Goal: Task Accomplishment & Management: Complete application form

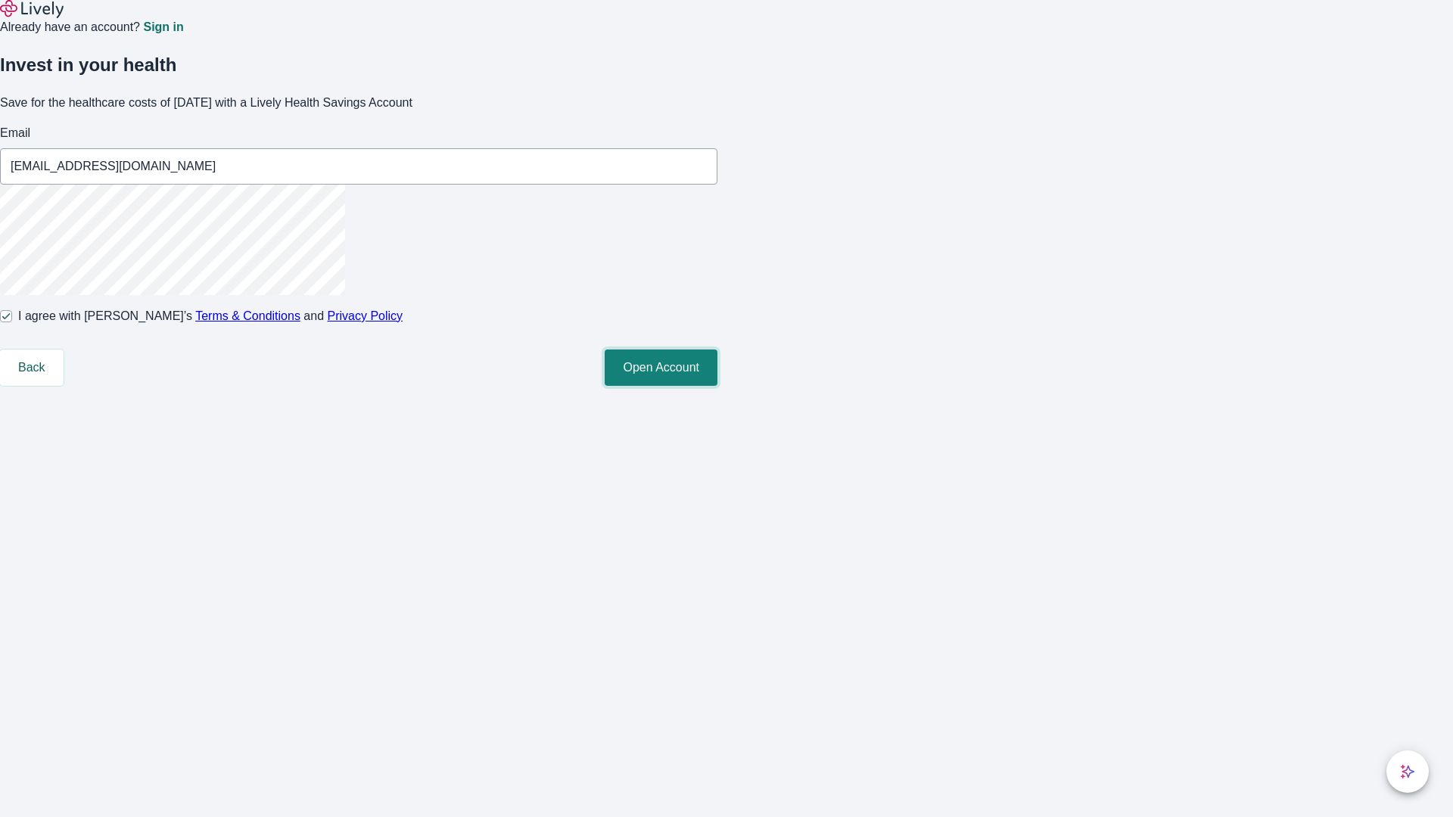
click at [717, 386] on button "Open Account" at bounding box center [661, 368] width 113 height 36
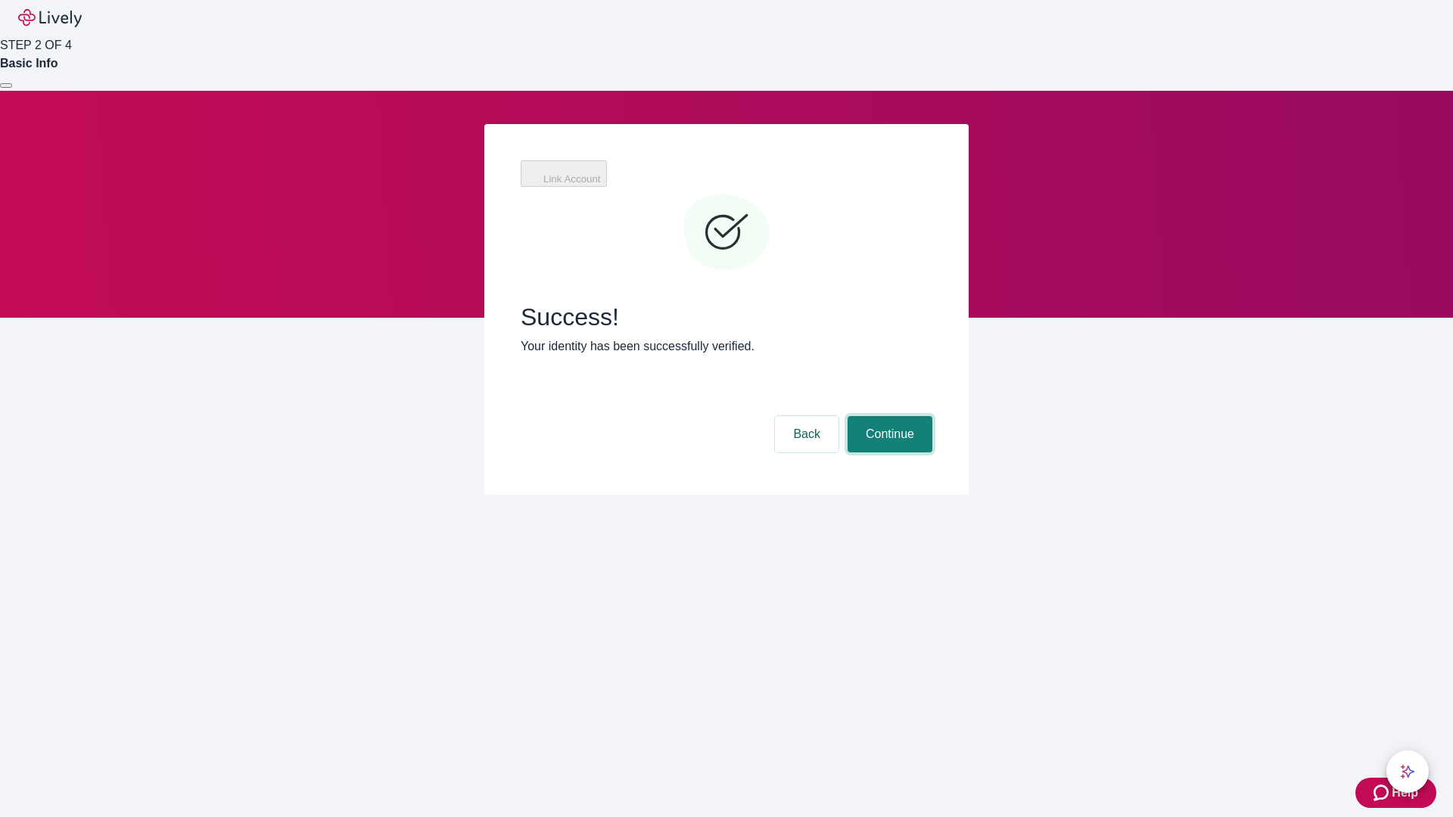
click at [887, 416] on button "Continue" at bounding box center [889, 434] width 85 height 36
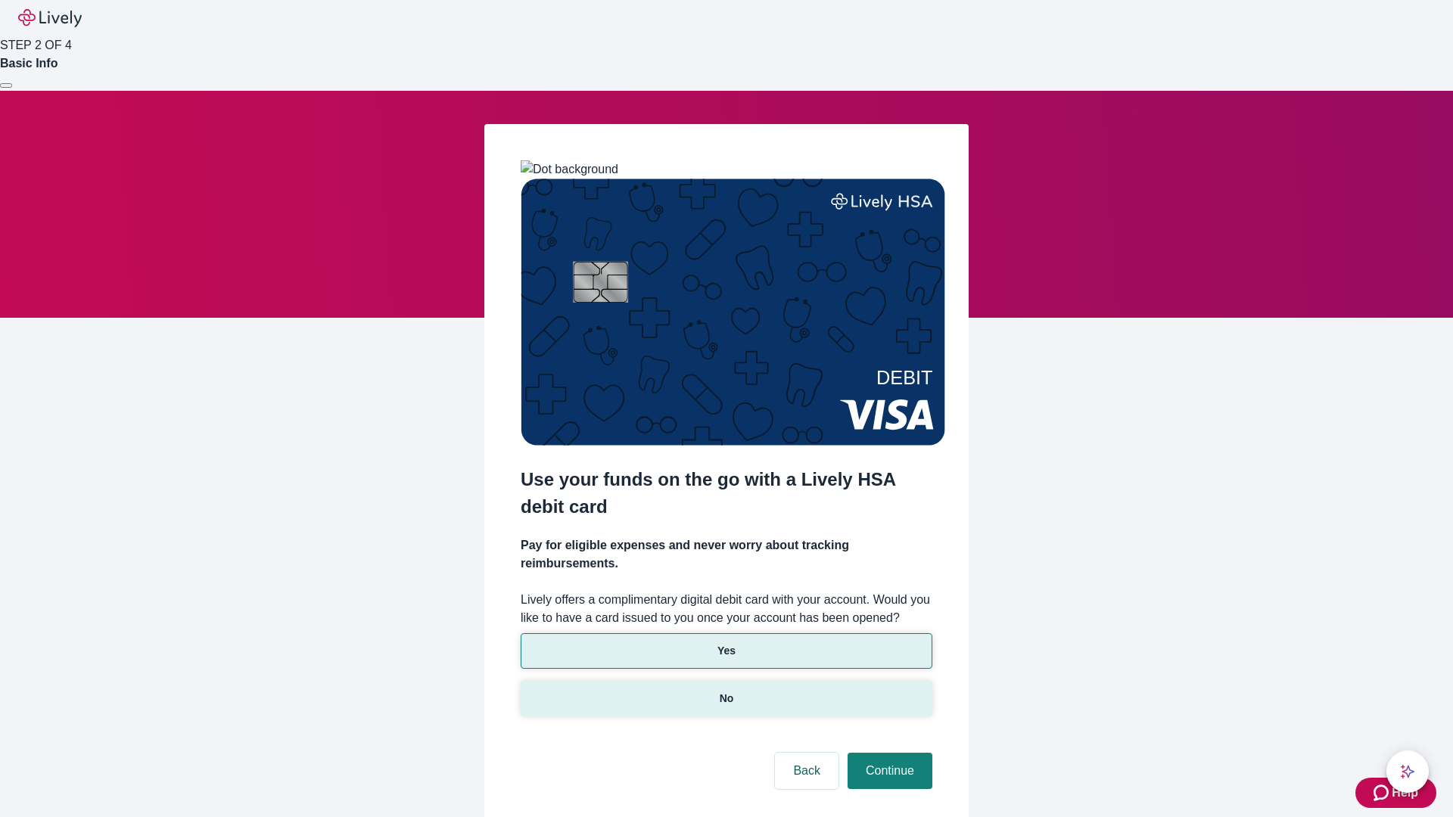
click at [726, 691] on p "No" at bounding box center [727, 699] width 14 height 16
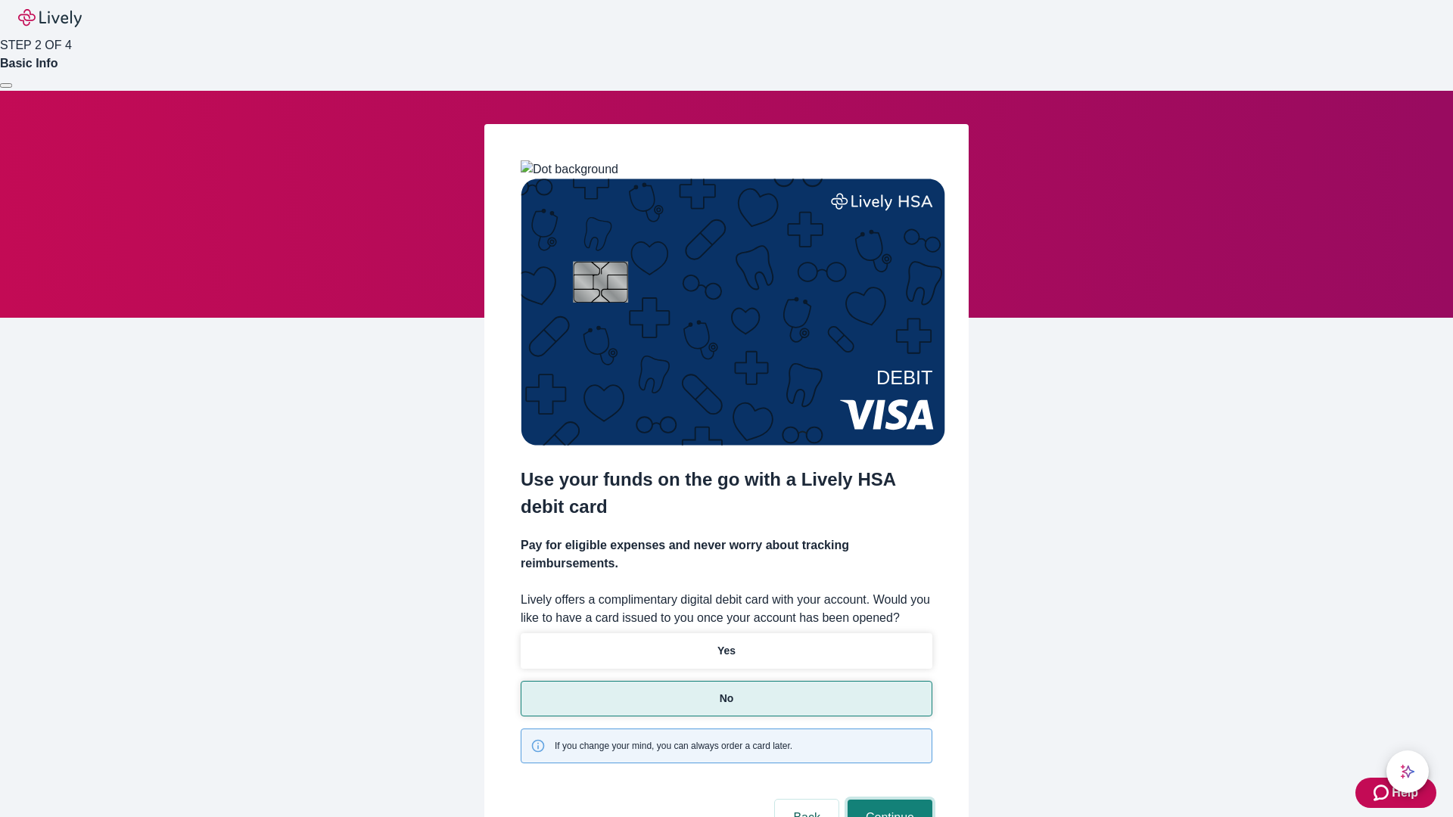
click at [887, 800] on button "Continue" at bounding box center [889, 818] width 85 height 36
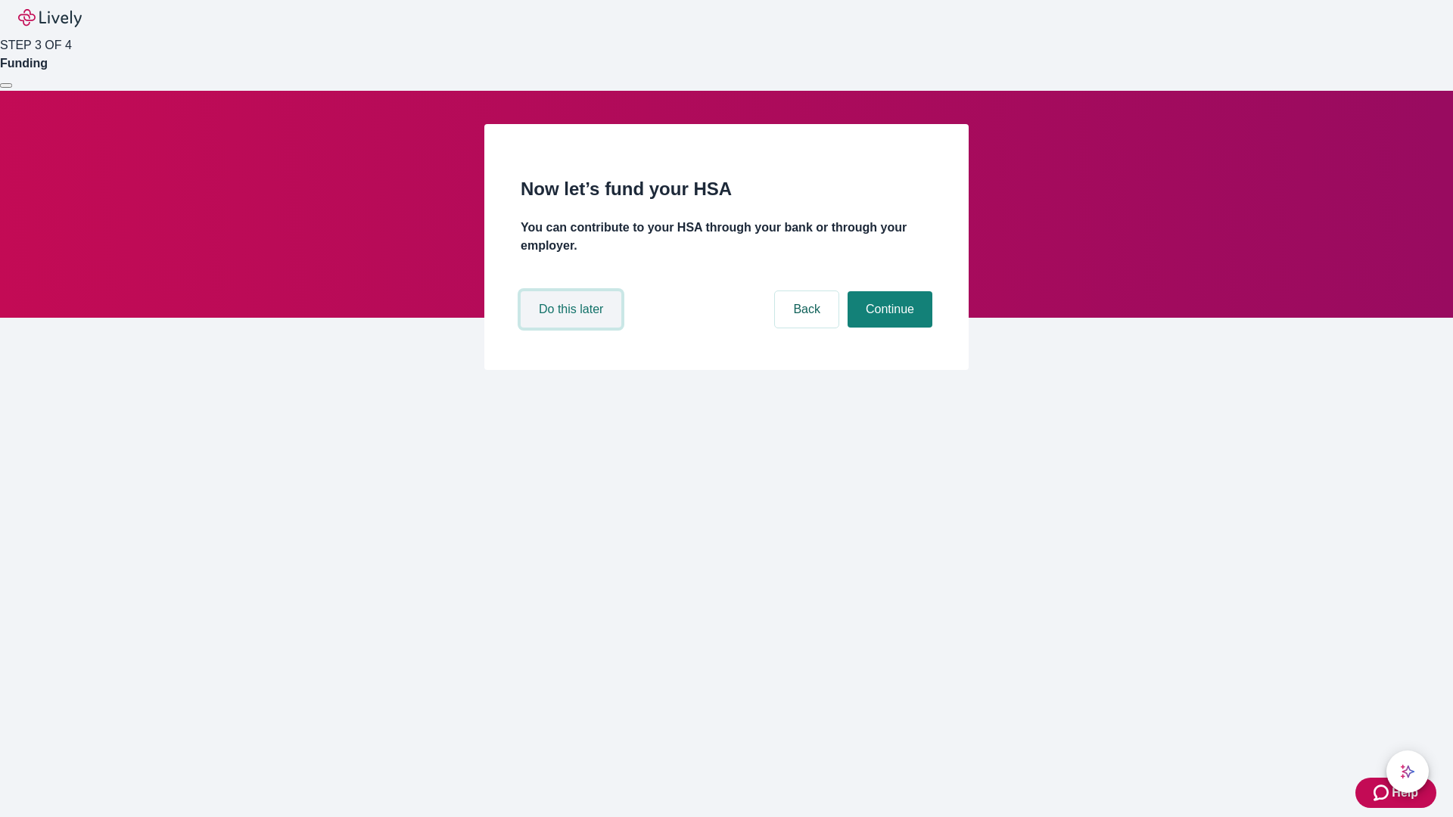
click at [573, 328] on button "Do this later" at bounding box center [571, 309] width 101 height 36
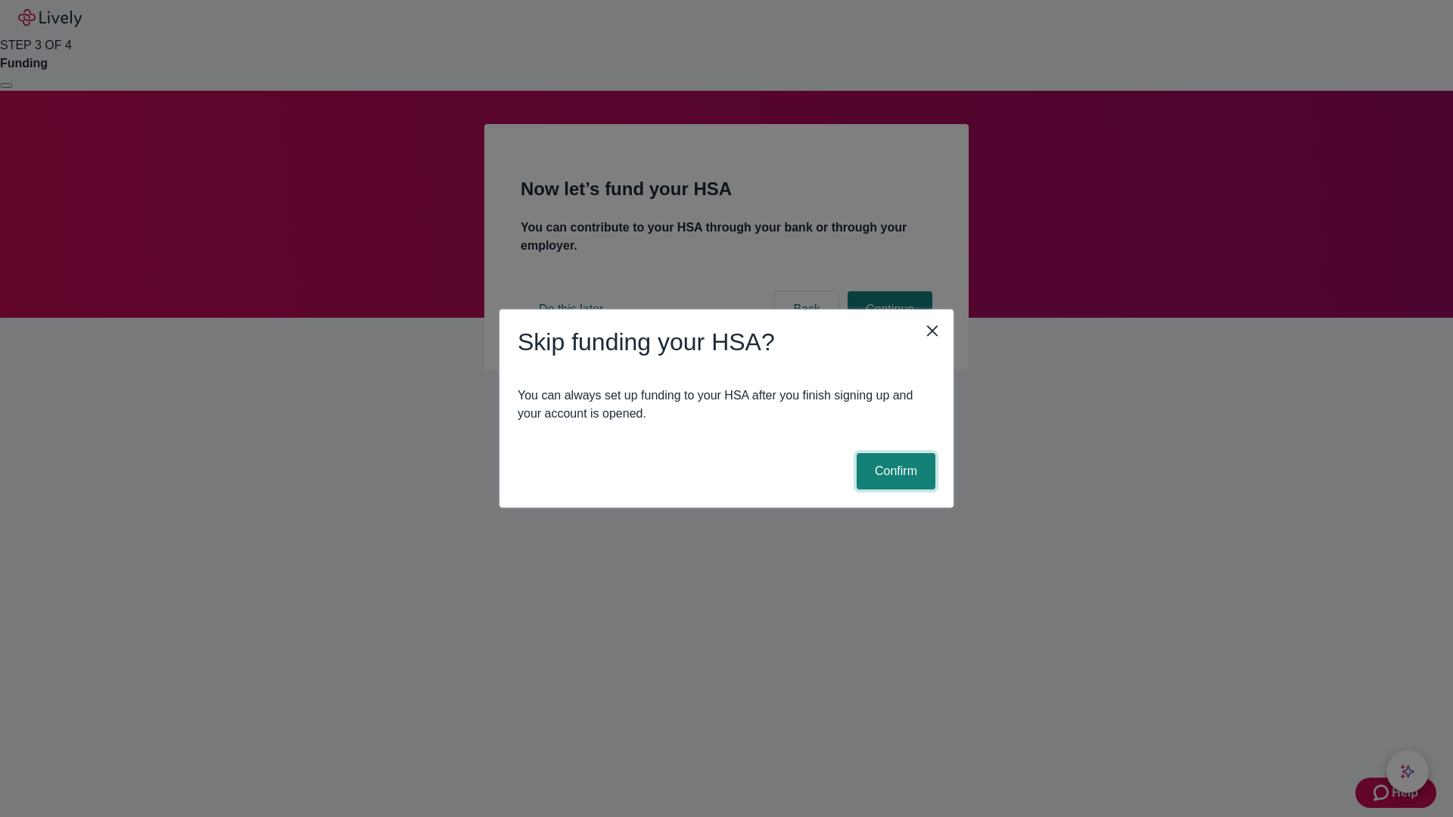
click at [894, 471] on button "Confirm" at bounding box center [895, 471] width 79 height 36
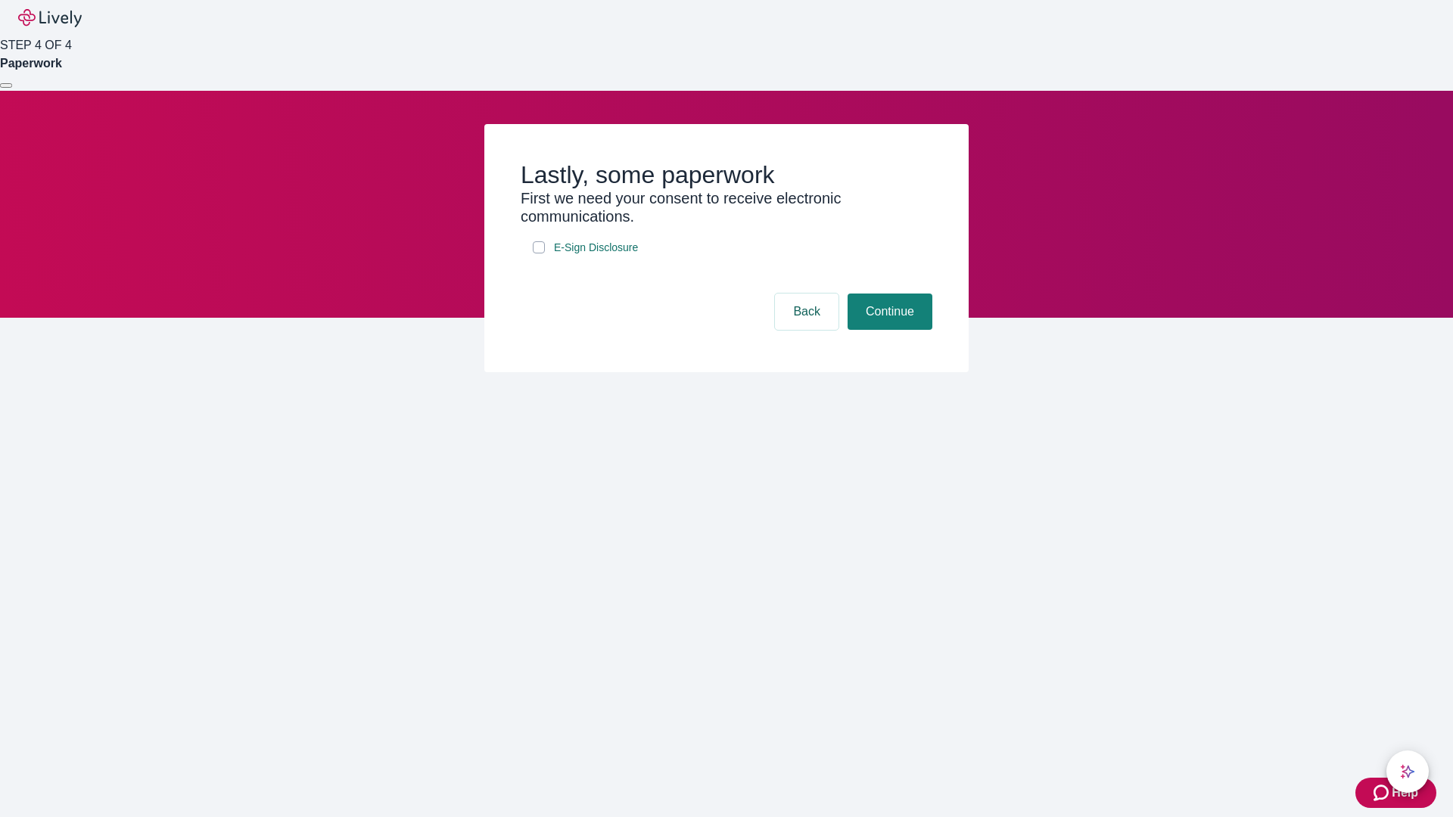
click at [539, 253] on input "E-Sign Disclosure" at bounding box center [539, 247] width 12 height 12
checkbox input "true"
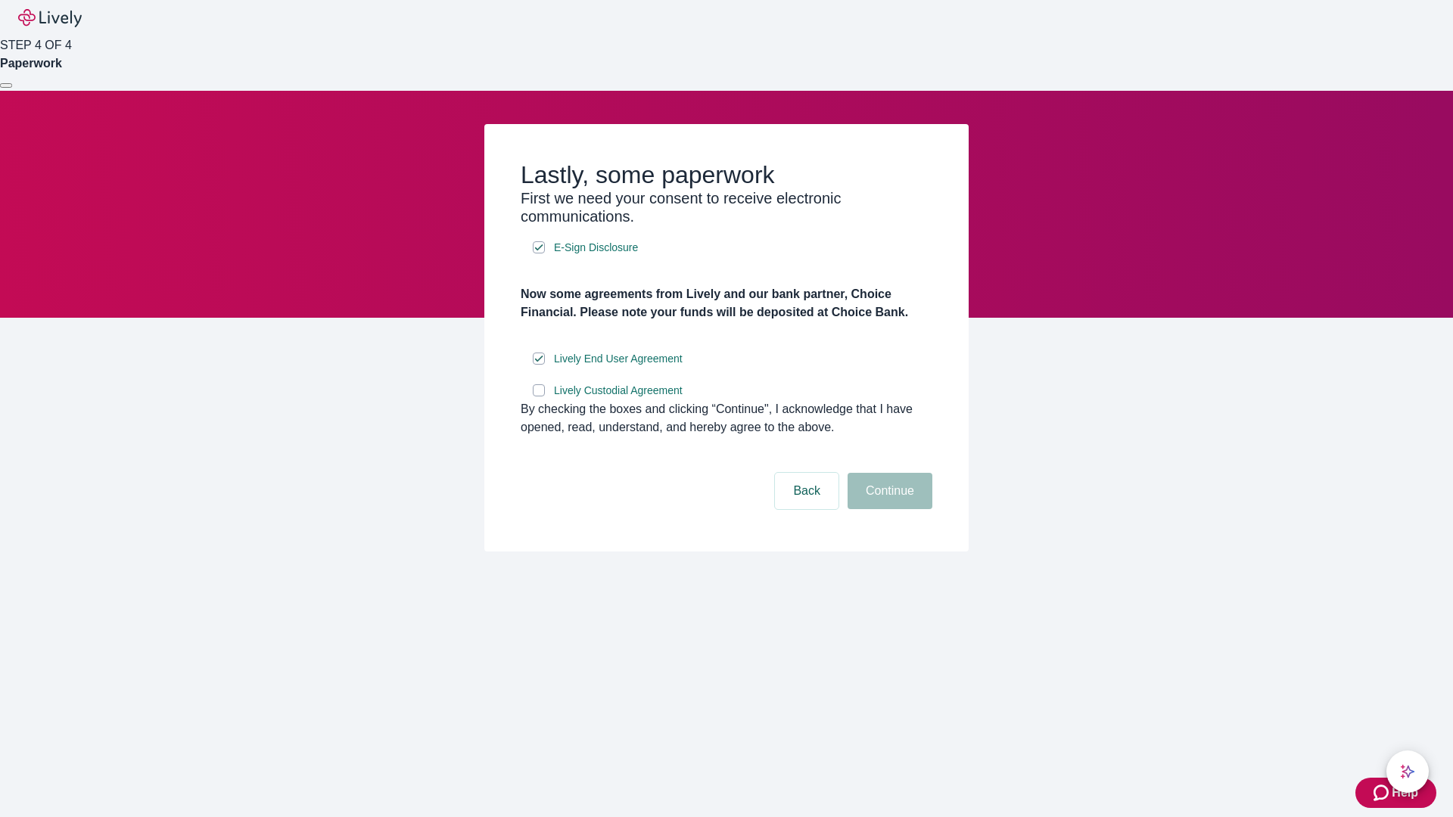
click at [539, 396] on input "Lively Custodial Agreement" at bounding box center [539, 390] width 12 height 12
checkbox input "true"
click at [887, 509] on button "Continue" at bounding box center [889, 491] width 85 height 36
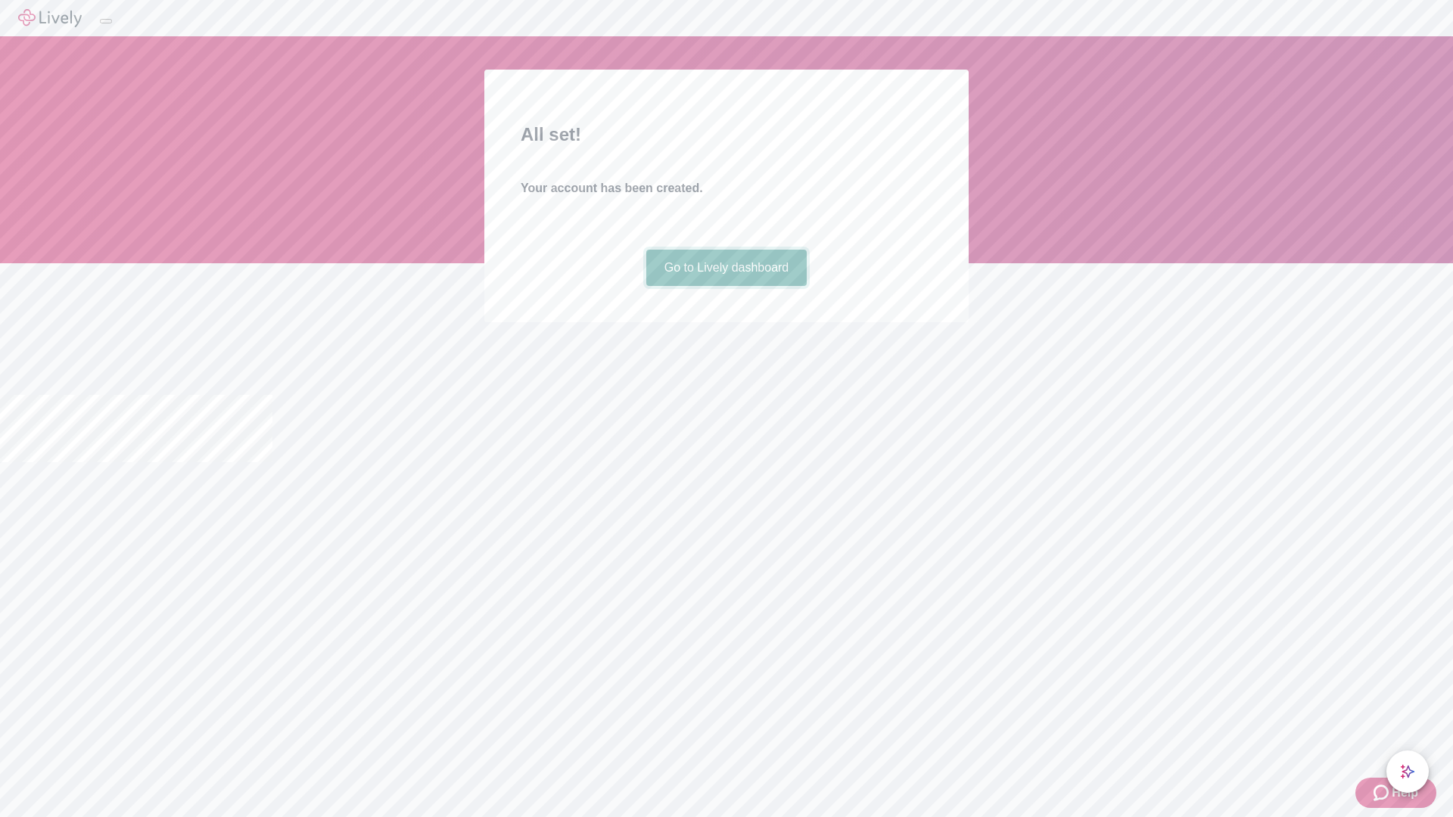
click at [726, 286] on link "Go to Lively dashboard" at bounding box center [726, 268] width 161 height 36
